Goal: Task Accomplishment & Management: Manage account settings

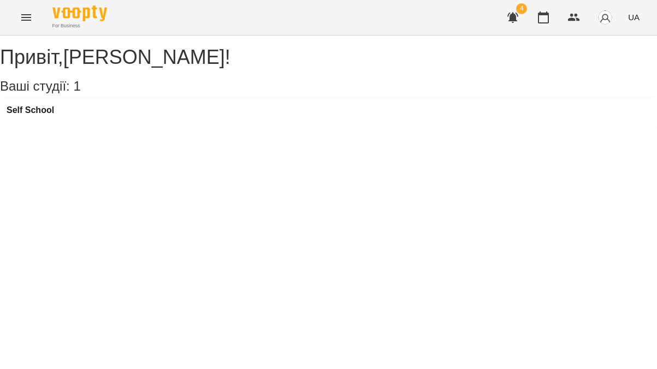
click at [27, 15] on icon "Menu" at bounding box center [26, 17] width 13 height 13
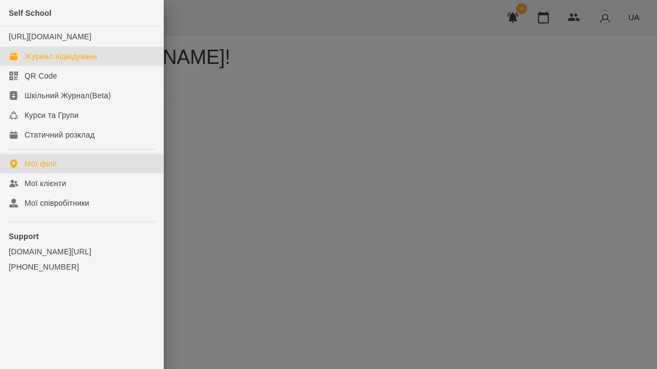
click at [64, 62] on div "Журнал відвідувань" at bounding box center [61, 56] width 73 height 11
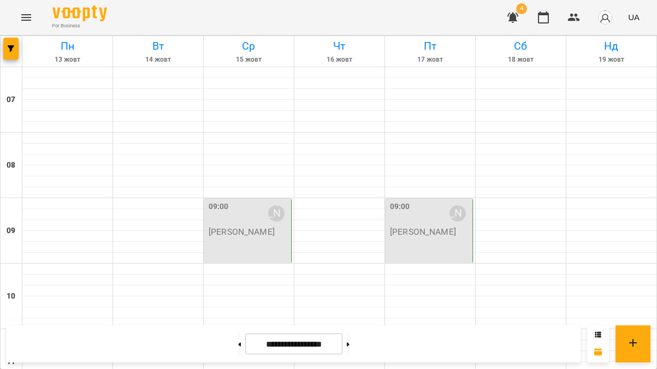
scroll to position [674, 0]
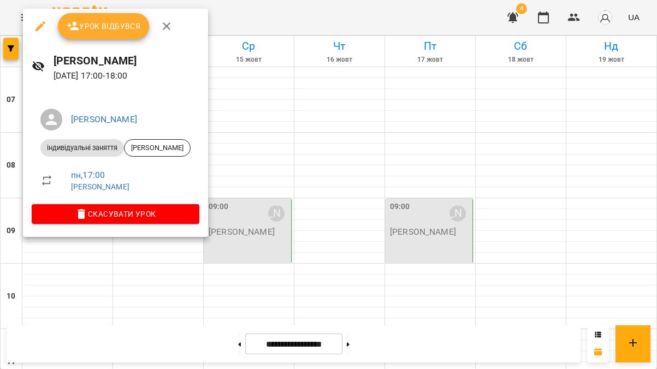
click at [110, 24] on span "Урок відбувся" at bounding box center [104, 26] width 74 height 13
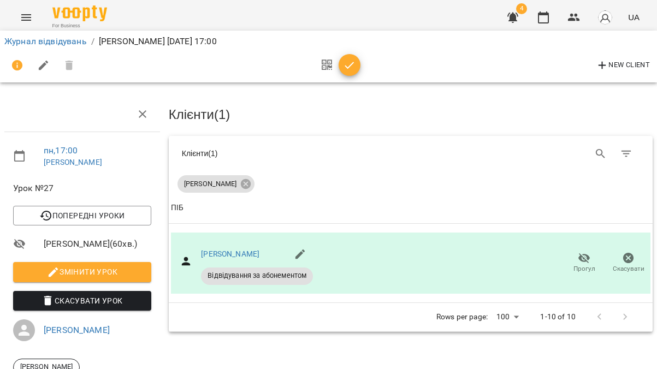
click at [350, 67] on icon "button" at bounding box center [349, 65] width 13 height 13
